Goal: Check status

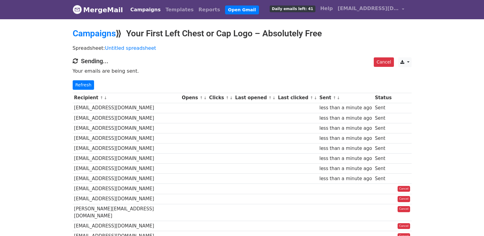
drag, startPoint x: 85, startPoint y: 79, endPoint x: 277, endPoint y: 235, distance: 247.5
click at [84, 79] on div "Cancel CSV Excel Sending... Your emails are being sent. Refresh" at bounding box center [242, 73] width 348 height 32
click at [86, 86] on link "Refresh" at bounding box center [84, 84] width 22 height 9
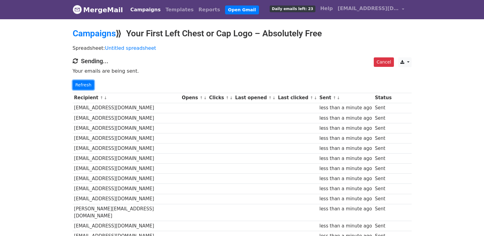
drag, startPoint x: 81, startPoint y: 81, endPoint x: 199, endPoint y: 139, distance: 131.0
click at [81, 82] on link "Refresh" at bounding box center [84, 84] width 22 height 9
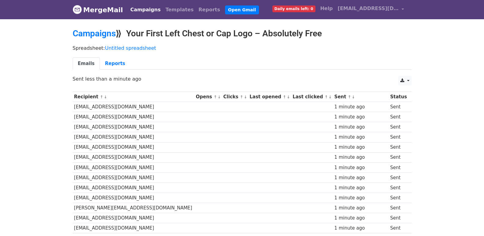
scroll to position [425, 0]
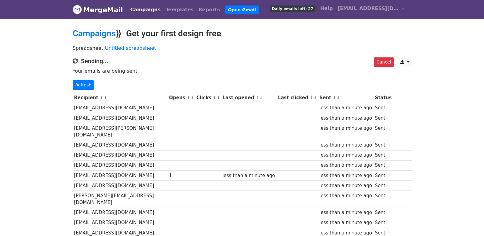
click at [86, 86] on link "Refresh" at bounding box center [84, 84] width 22 height 9
click at [76, 87] on link "Refresh" at bounding box center [84, 84] width 22 height 9
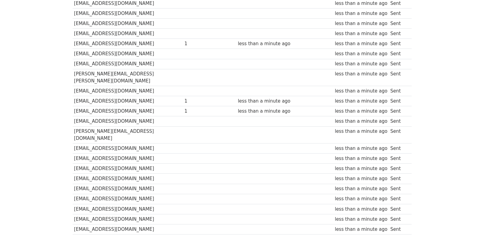
scroll to position [425, 0]
